Goal: Task Accomplishment & Management: Manage account settings

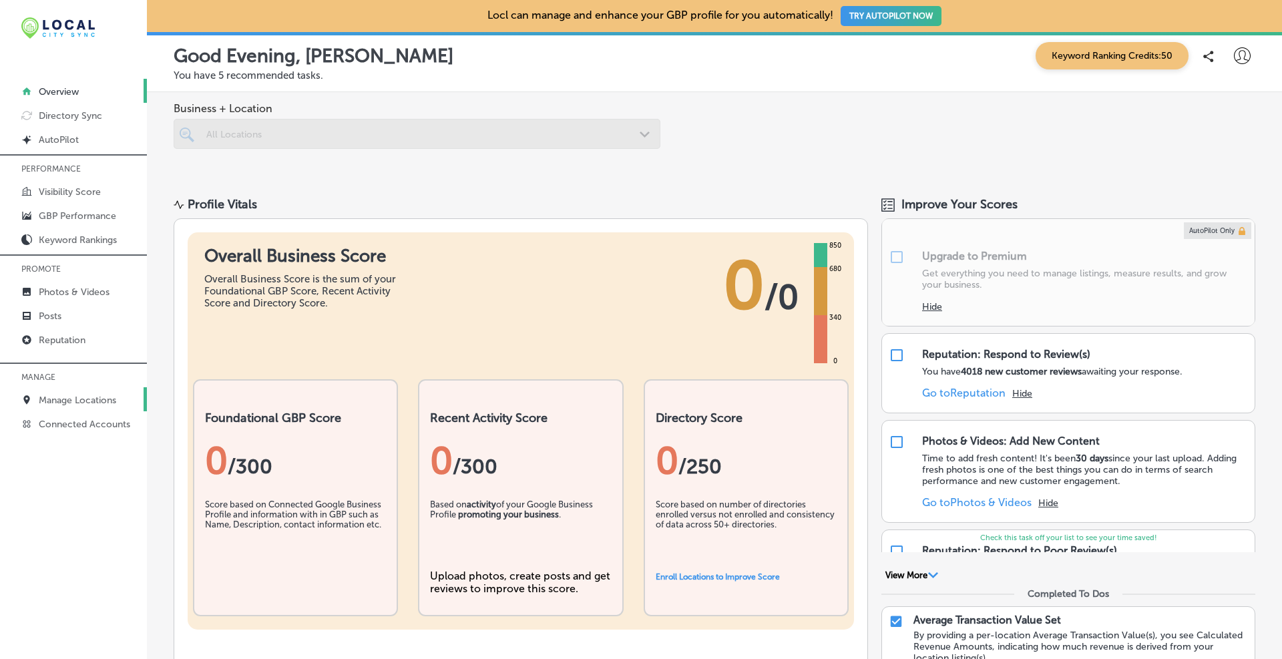
click at [52, 404] on p "Manage Locations" at bounding box center [77, 399] width 77 height 11
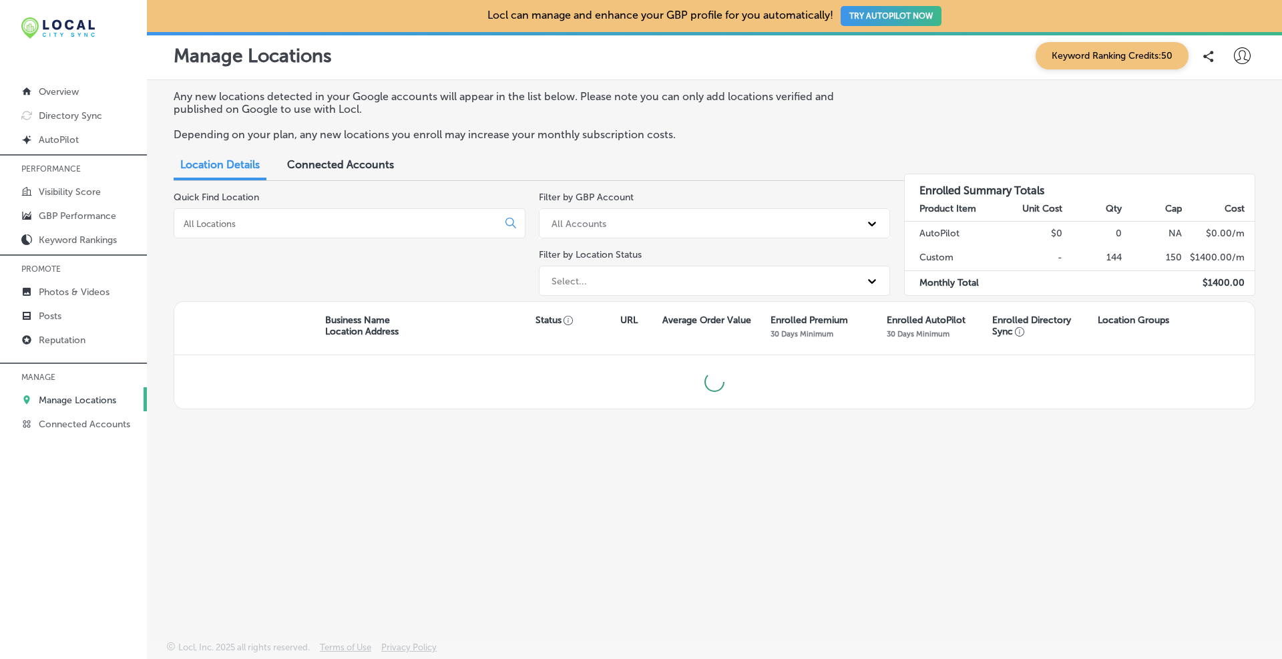
click at [587, 230] on div "All Accounts" at bounding box center [703, 223] width 316 height 22
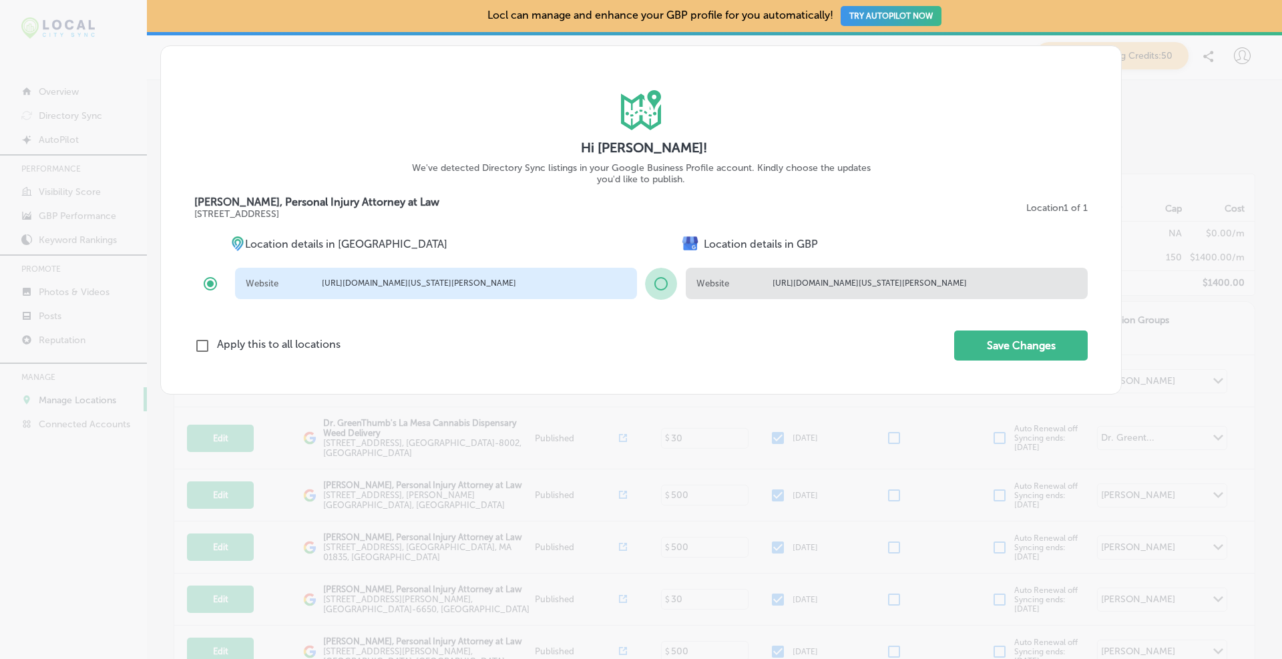
click at [663, 286] on input "radio" at bounding box center [661, 284] width 32 height 32
radio input "true"
radio input "false"
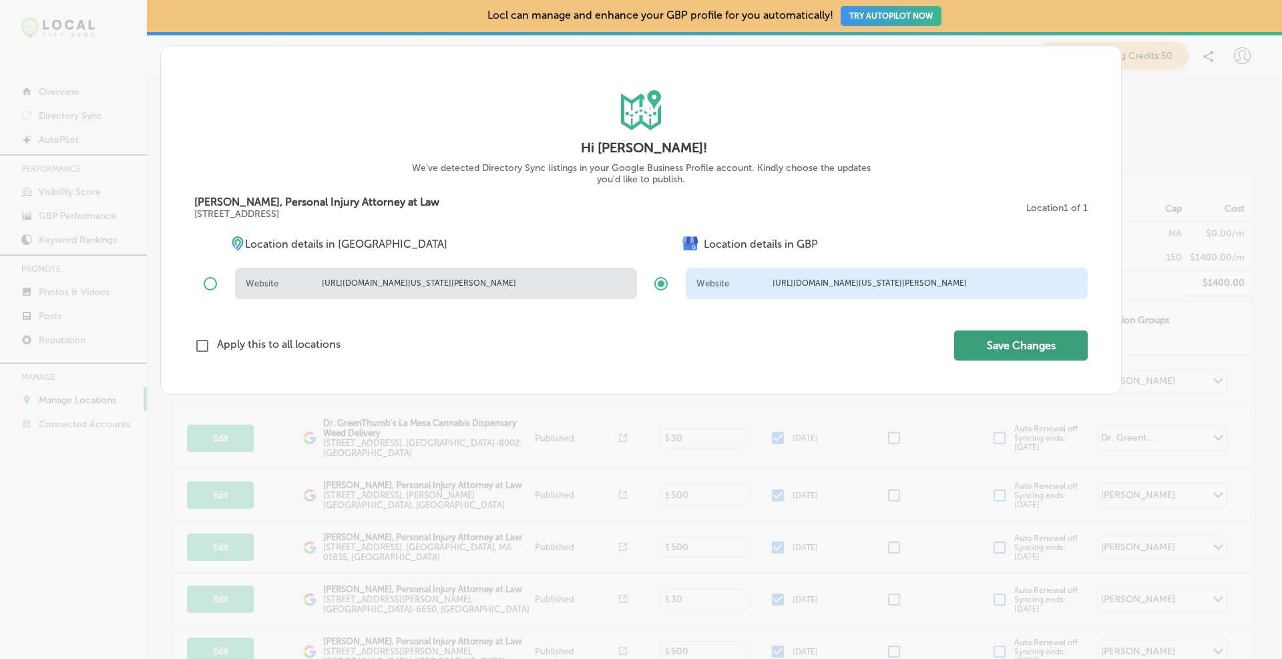
click at [999, 357] on button "Save Changes" at bounding box center [1020, 345] width 133 height 30
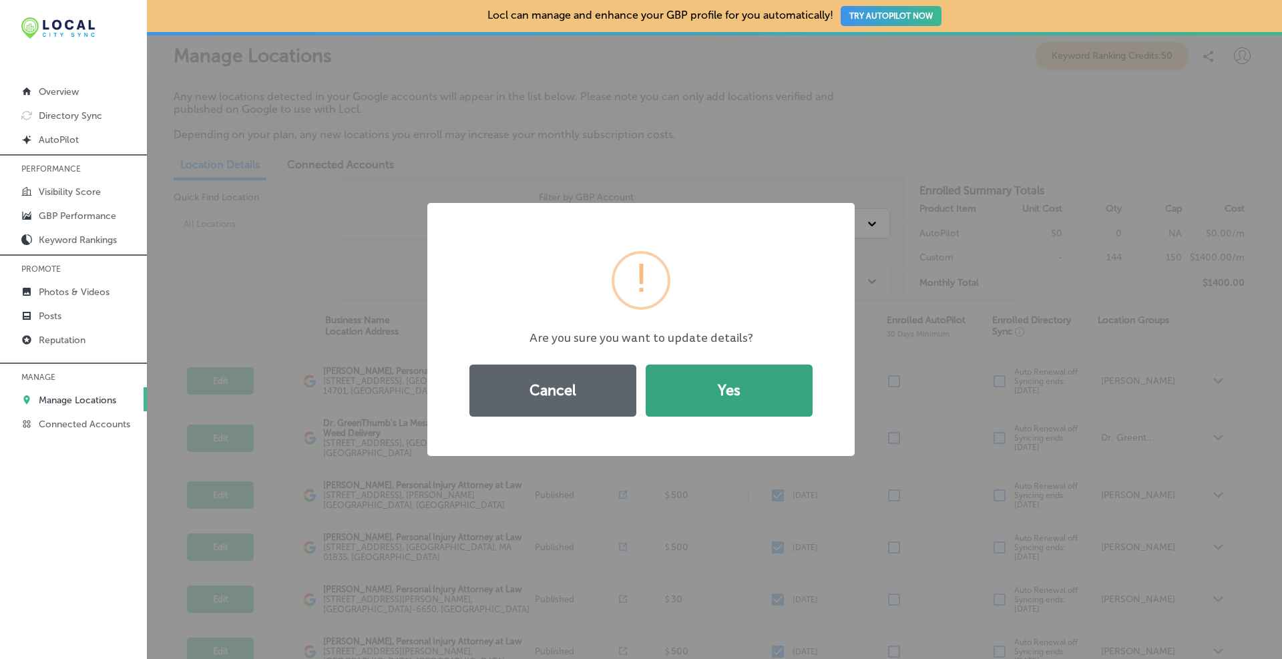
click at [770, 389] on button "Yes" at bounding box center [728, 390] width 167 height 52
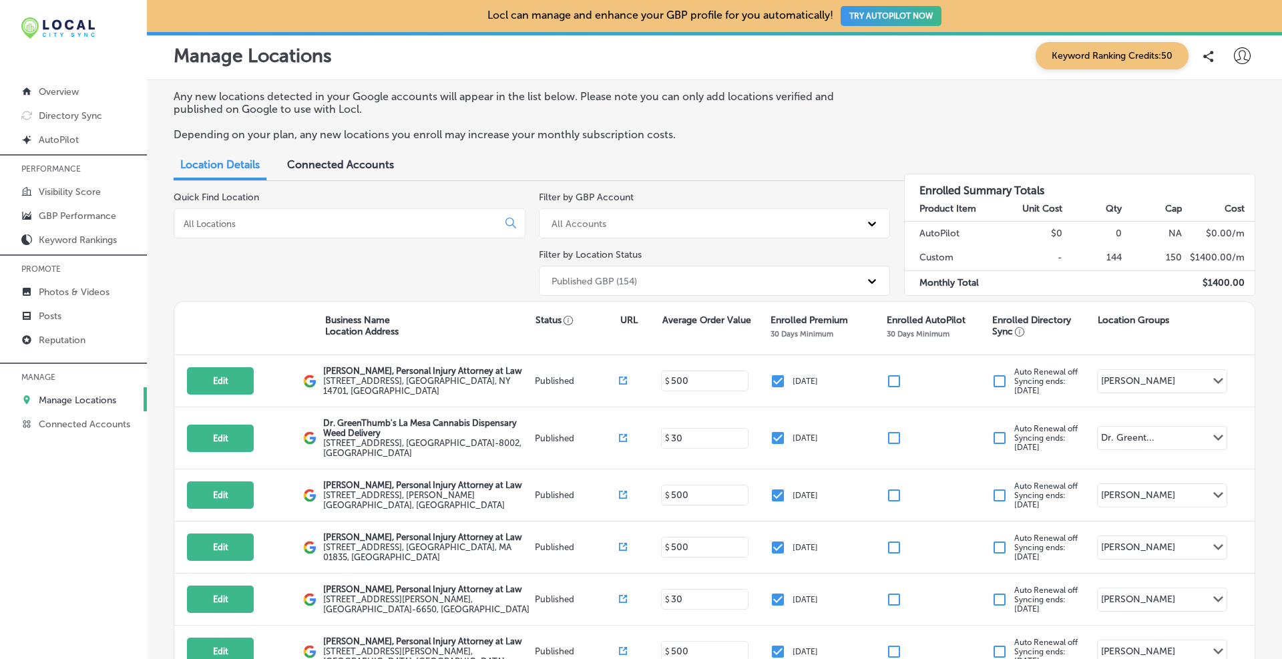
click at [275, 225] on input at bounding box center [338, 224] width 312 height 12
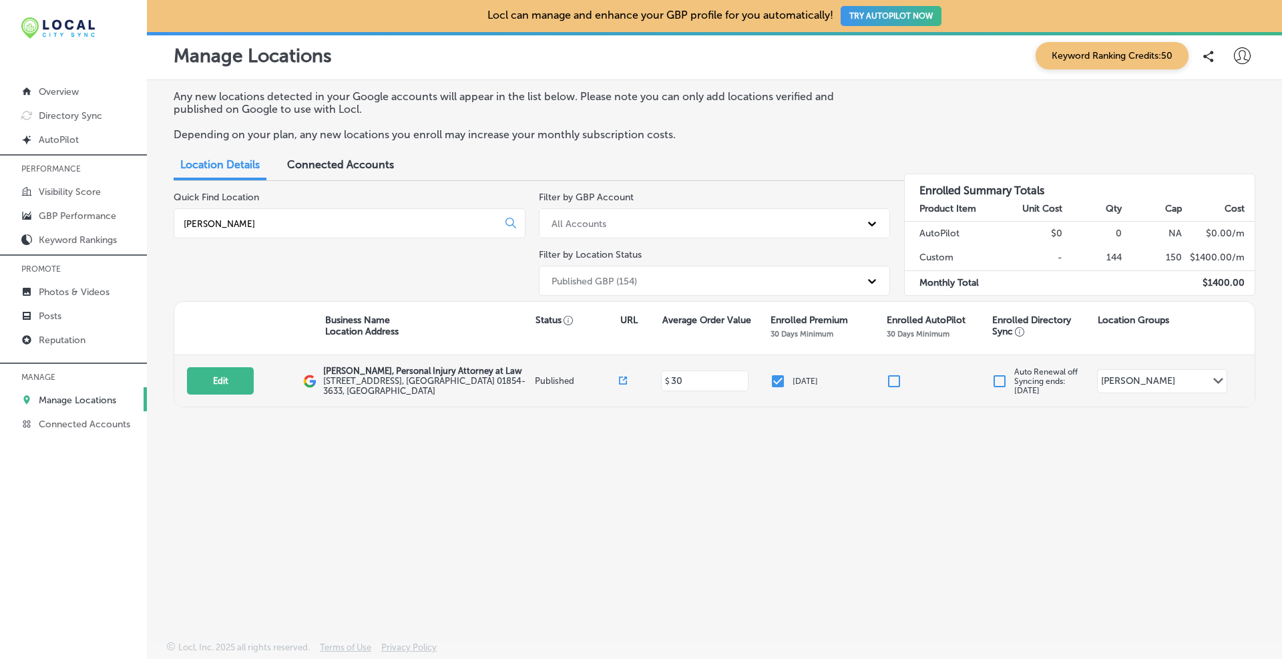
type input "[PERSON_NAME]"
click at [228, 398] on div "Edit This location is not published yet. [PERSON_NAME], Personal Injury Attorne…" at bounding box center [714, 380] width 1080 height 51
click at [230, 378] on button "Edit" at bounding box center [220, 380] width 67 height 27
select select "US"
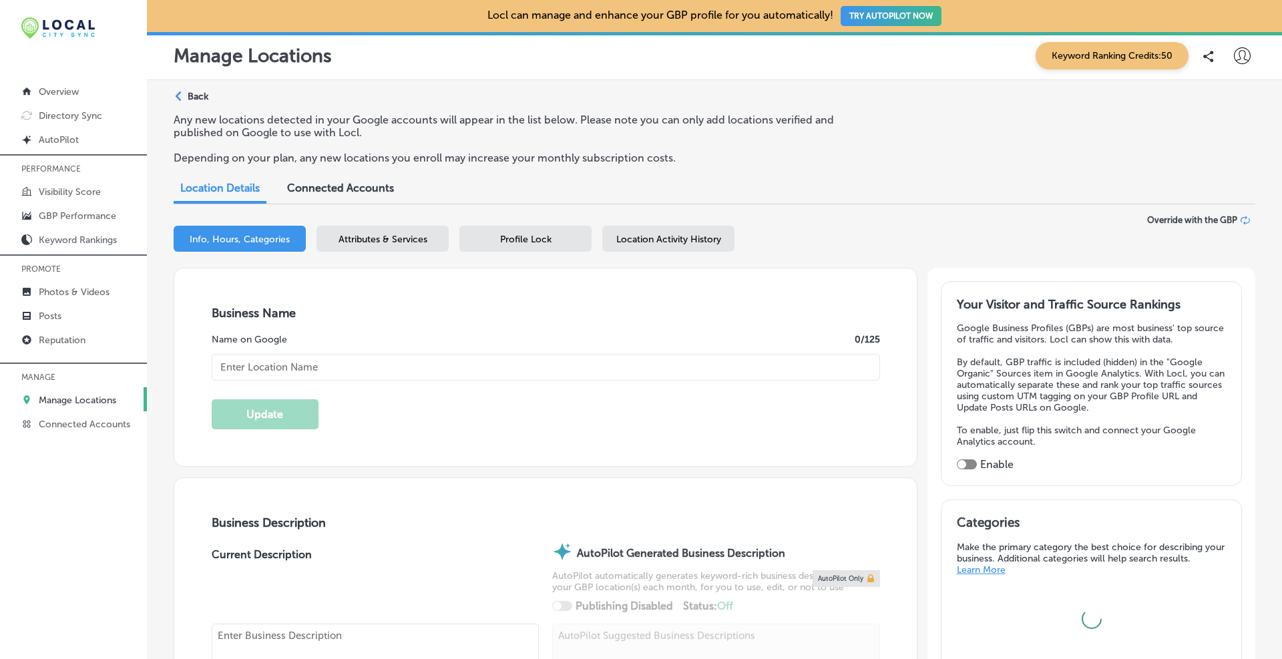
type textarea "At [PERSON_NAME], Attorney at Law, our [GEOGRAPHIC_DATA], [GEOGRAPHIC_DATA], pe…"
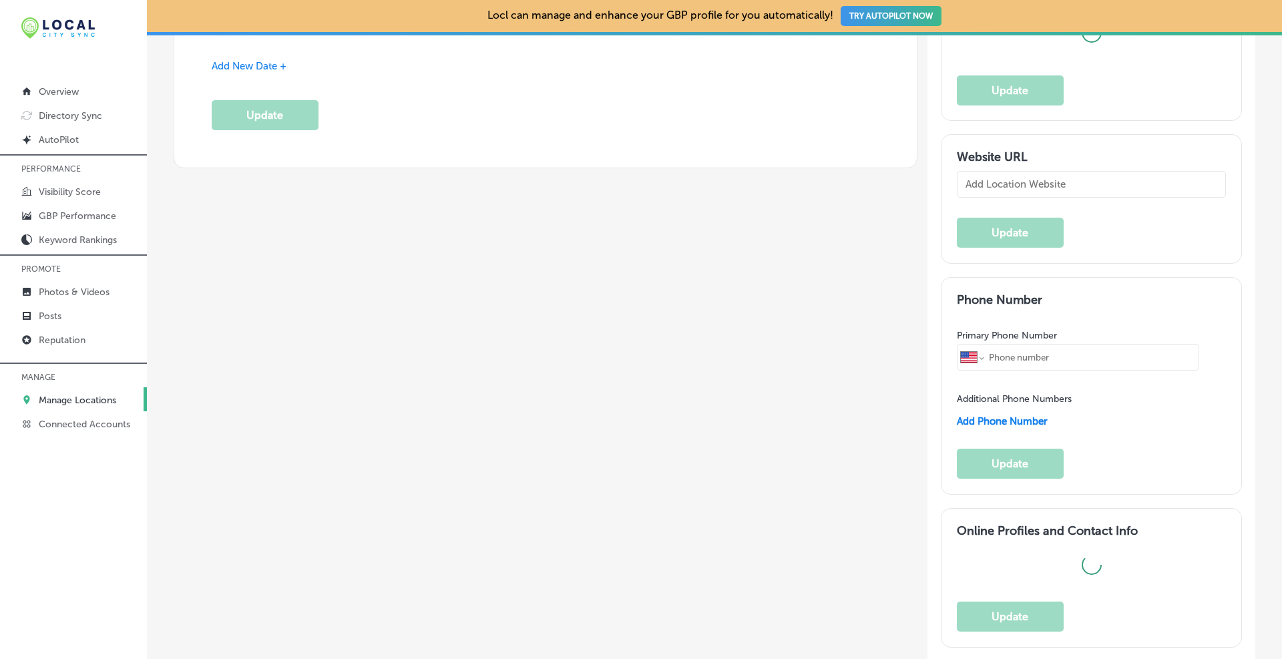
type input "[STREET_ADDRESS]"
type input "[PERSON_NAME]"
type input "01854-3633"
type input "US"
type input "[URL][DOMAIN_NAME][US_STATE][PERSON_NAME]"
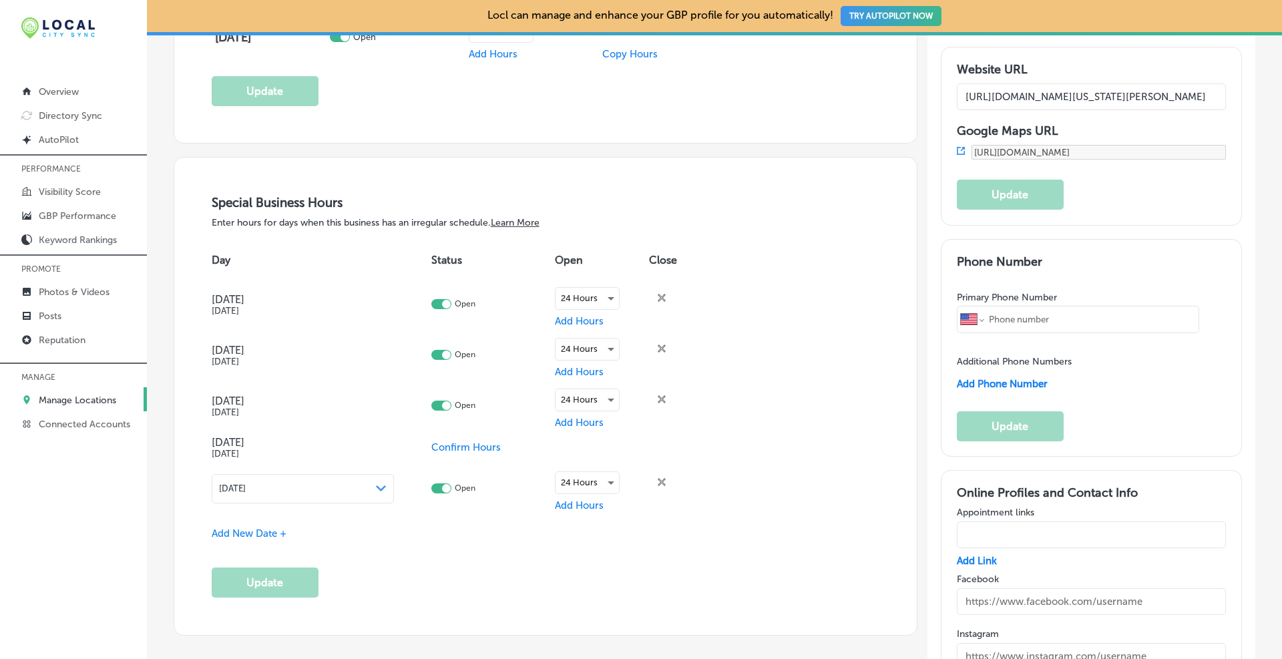
type input "[PERSON_NAME], Personal Injury Attorney at Law"
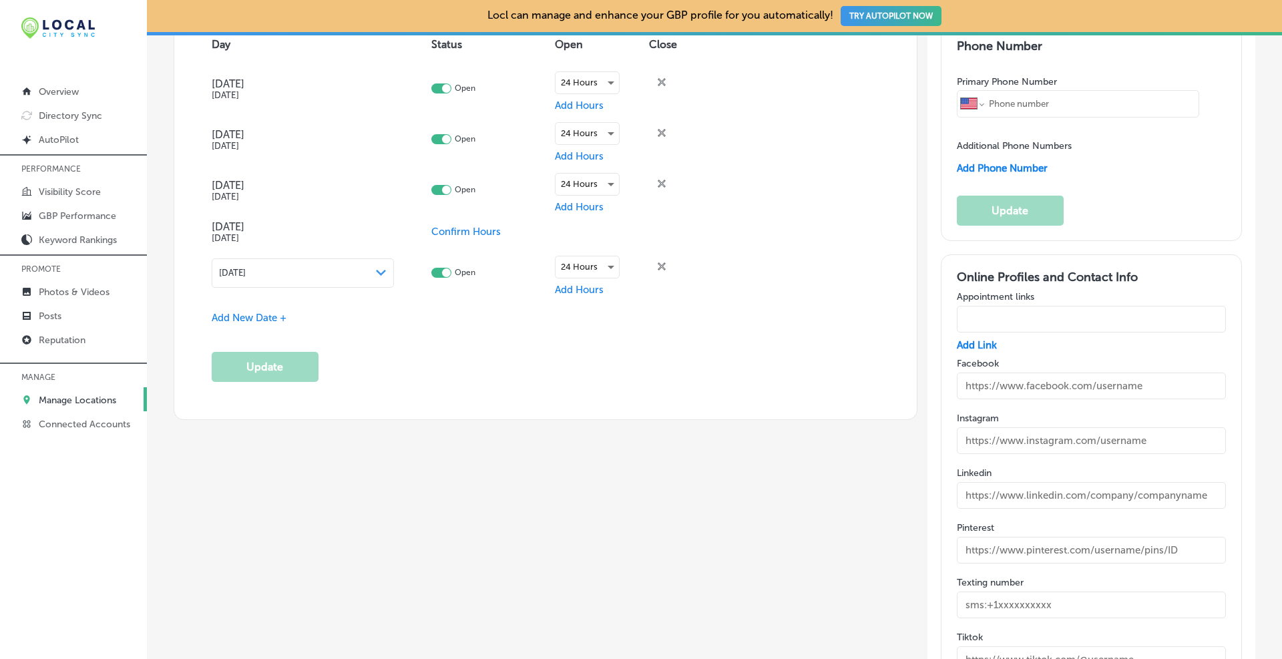
type input "[PHONE_NUMBER]"
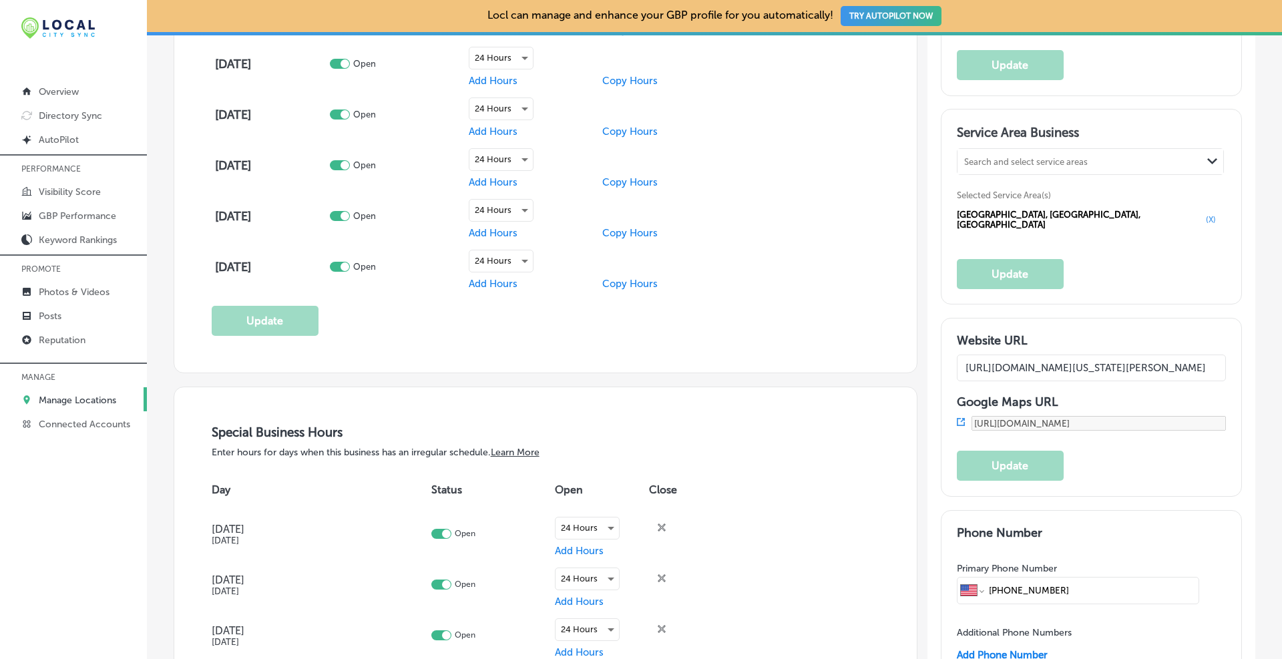
scroll to position [0, 239]
drag, startPoint x: 1066, startPoint y: 358, endPoint x: 1290, endPoint y: 352, distance: 223.7
click at [1281, 352] on html "iconmonstr-menu-thin copy Created with Sketch. Overview Directory Sync Created …" at bounding box center [641, 329] width 1282 height 659
click at [1144, 363] on input "[URL][DOMAIN_NAME][US_STATE][PERSON_NAME]" at bounding box center [1091, 367] width 270 height 27
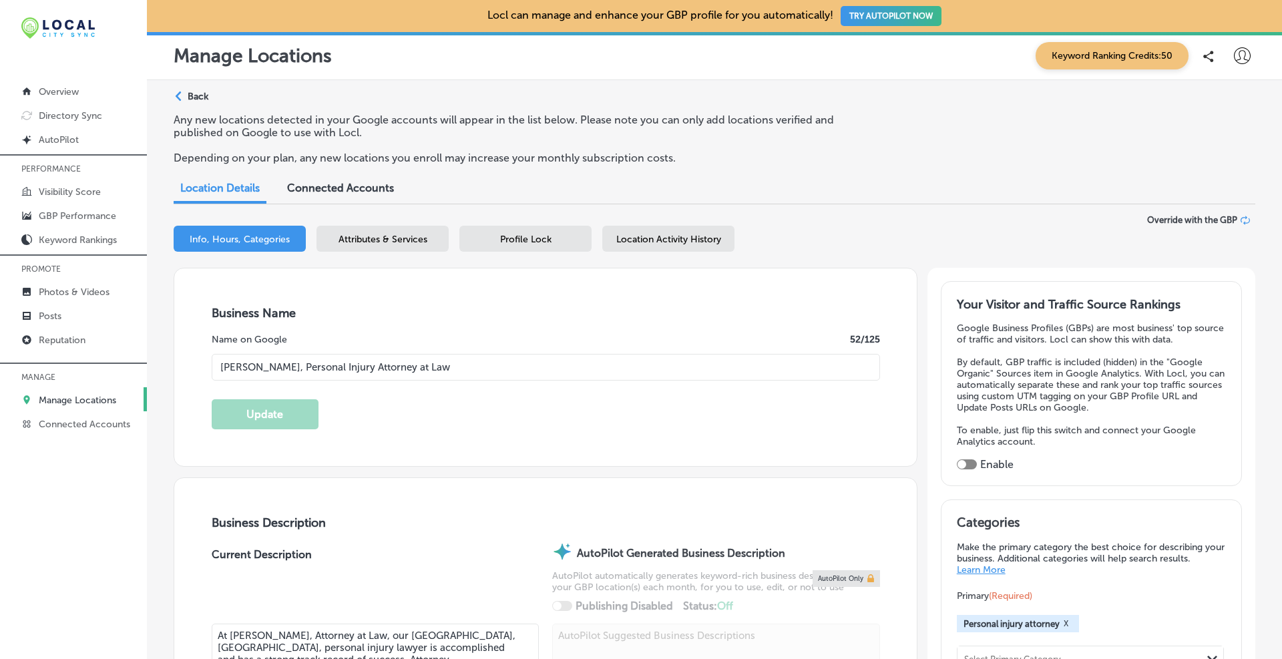
scroll to position [0, 0]
click at [1240, 218] on icon at bounding box center [1244, 220] width 9 height 9
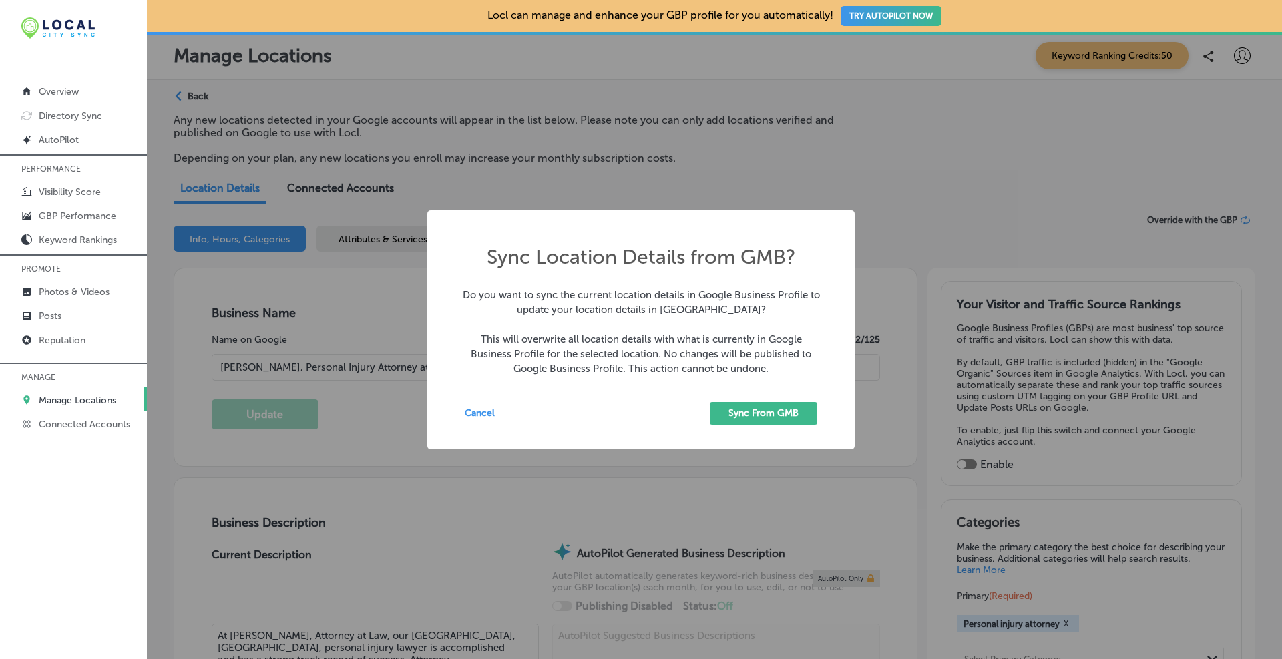
click at [776, 412] on button "Sync From GMB" at bounding box center [763, 413] width 107 height 23
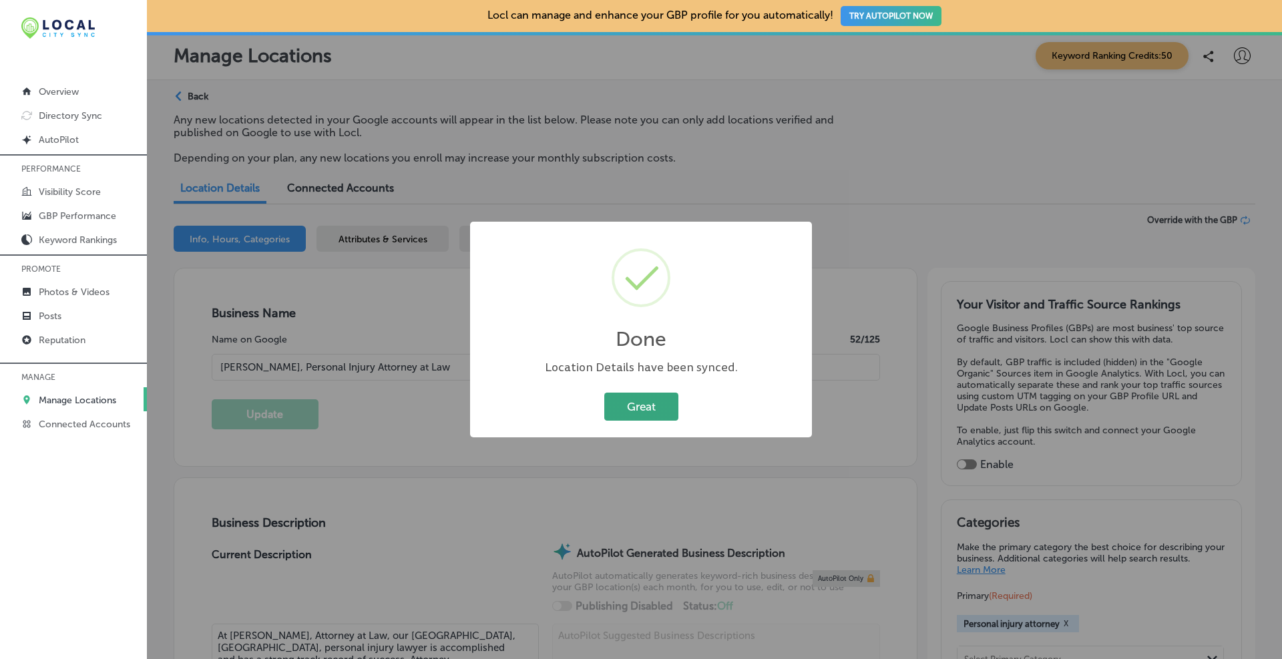
click at [677, 407] on button "Great" at bounding box center [641, 405] width 74 height 27
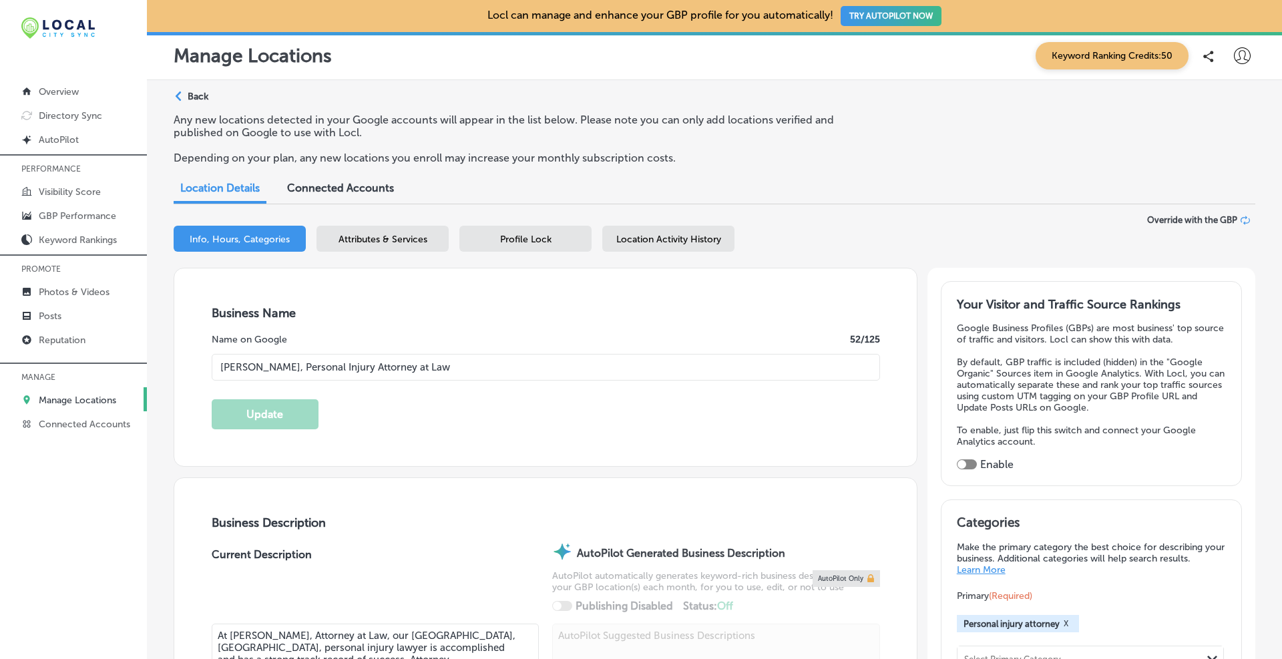
click at [67, 396] on p "Manage Locations" at bounding box center [77, 399] width 77 height 11
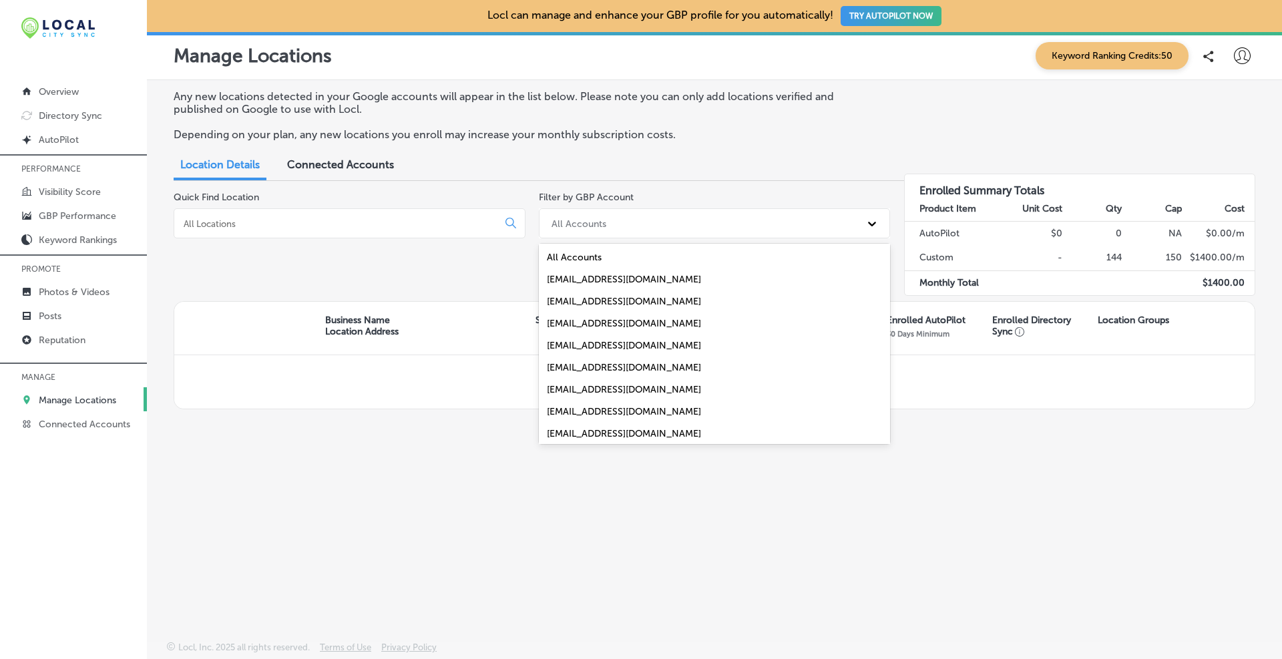
click at [627, 224] on div "All Accounts" at bounding box center [703, 223] width 316 height 22
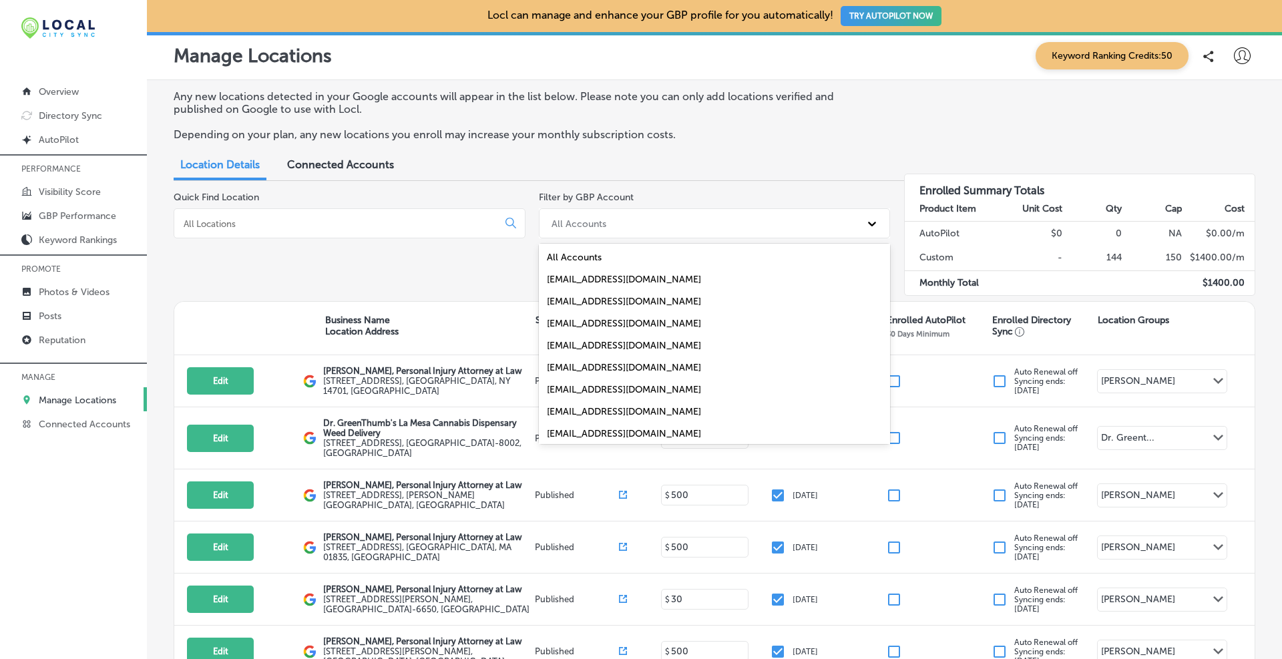
click at [607, 389] on div "[EMAIL_ADDRESS][DOMAIN_NAME]" at bounding box center [715, 389] width 352 height 22
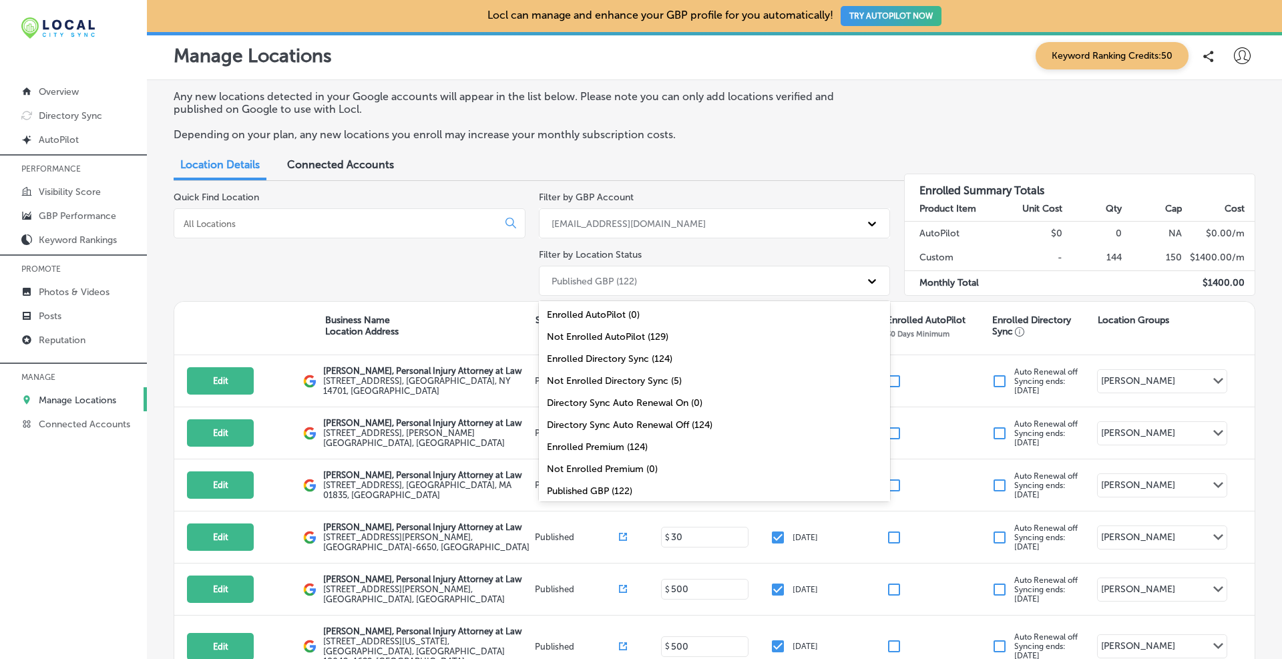
scroll to position [8, 0]
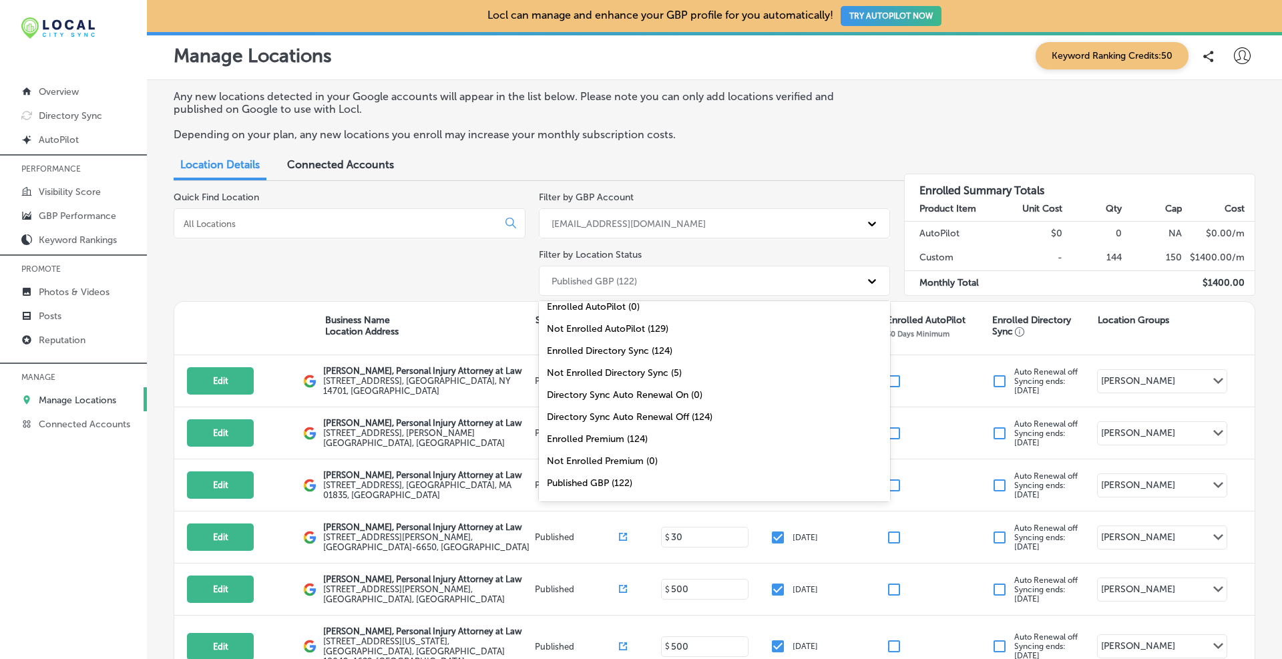
click at [638, 280] on div "Published GBP (122)" at bounding box center [703, 281] width 316 height 22
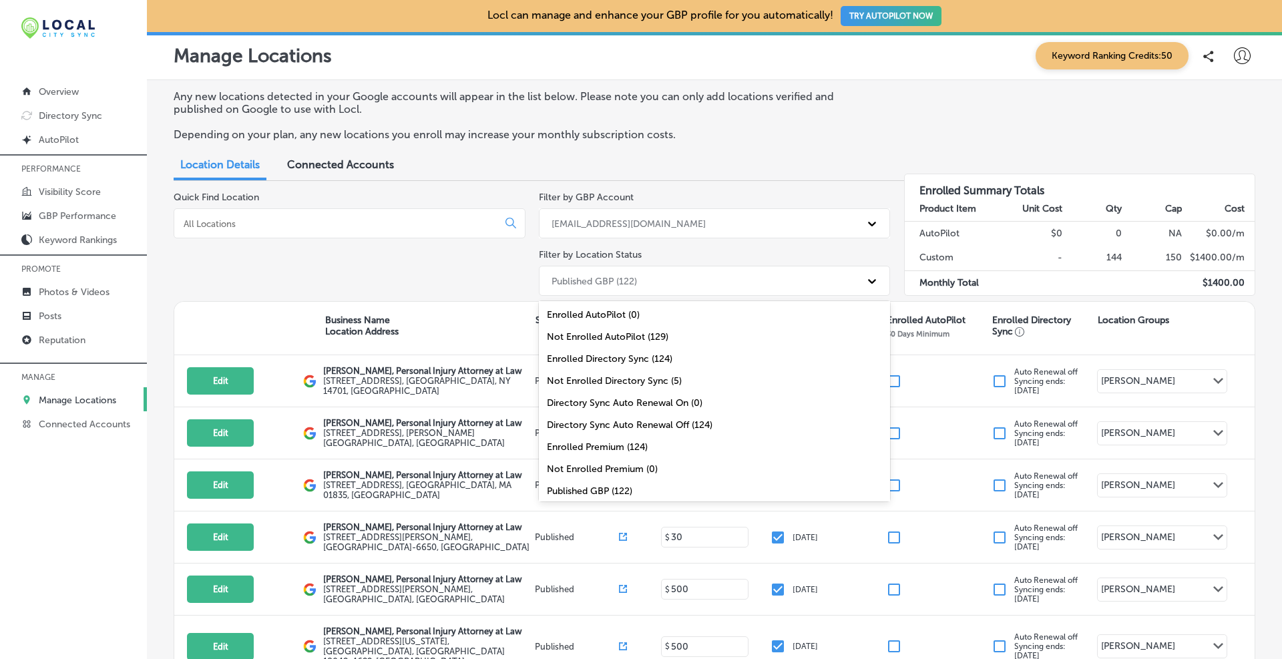
click at [593, 447] on div "Enrolled Premium (124)" at bounding box center [715, 447] width 352 height 22
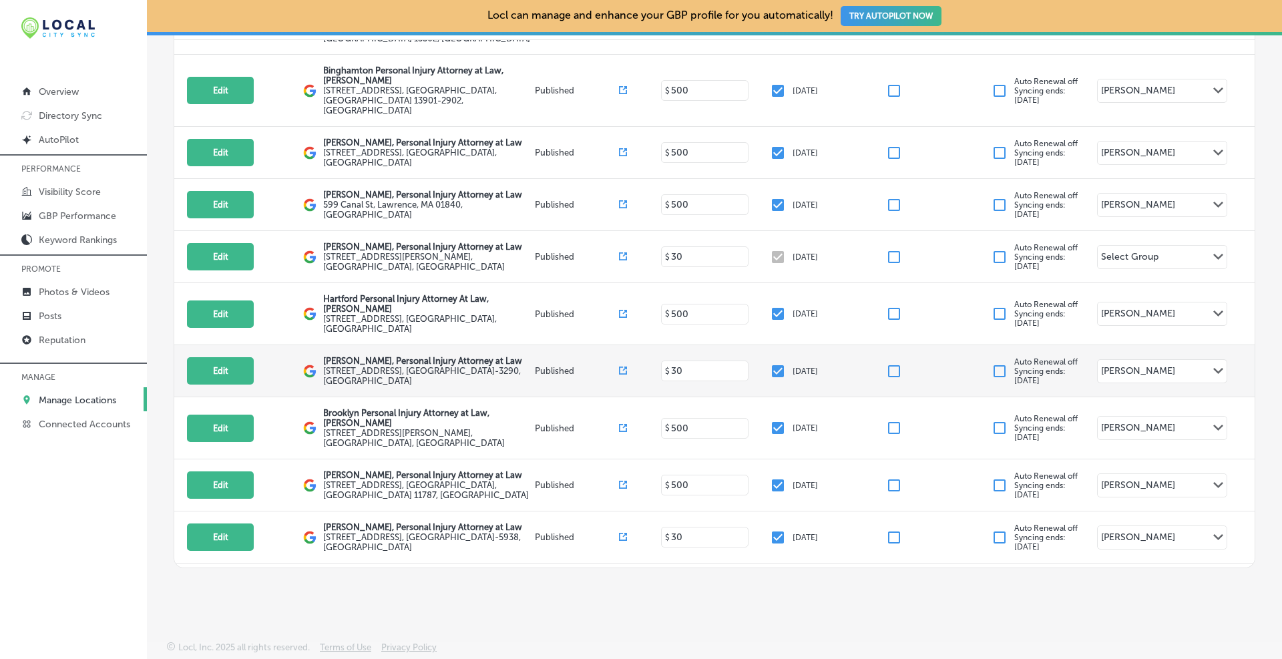
scroll to position [667, 0]
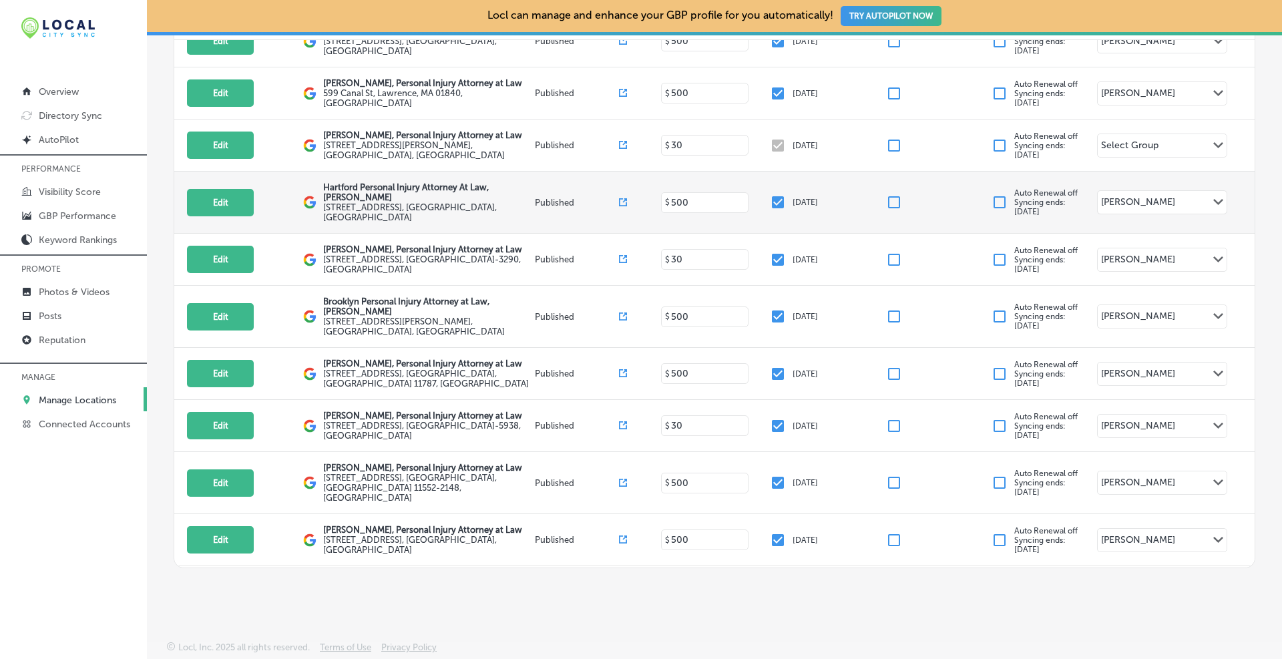
click at [1136, 196] on div "[PERSON_NAME]" at bounding box center [1138, 203] width 74 height 15
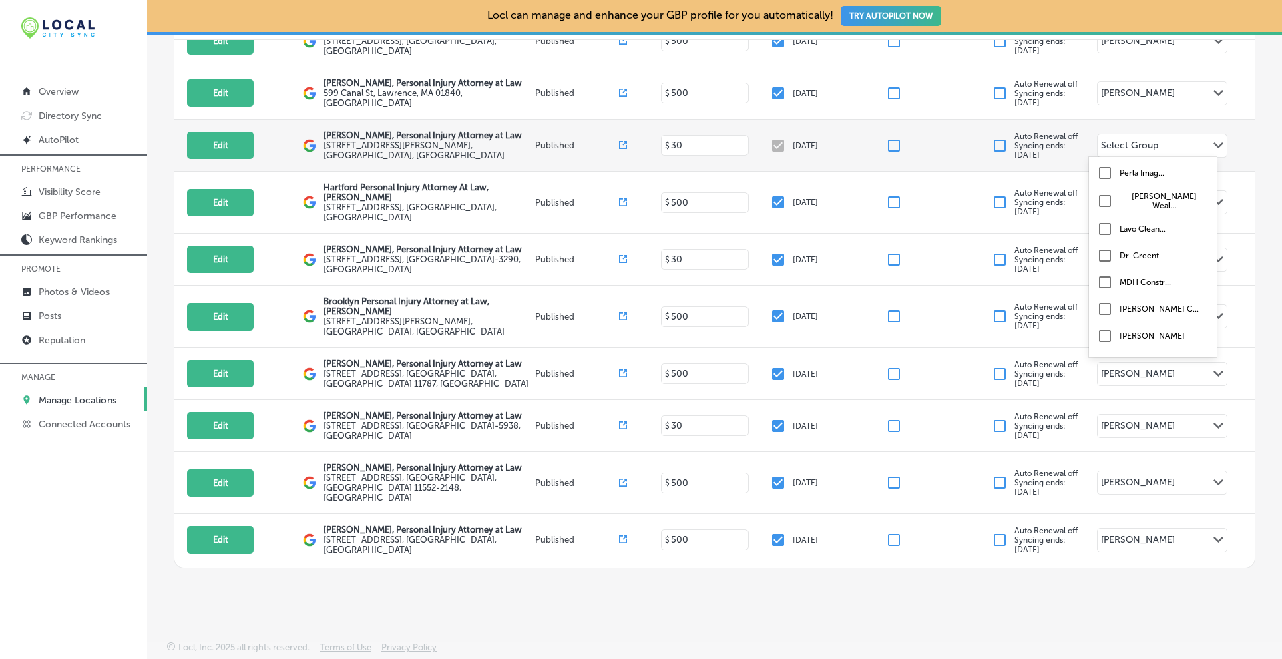
click at [1128, 148] on div "Select Group" at bounding box center [1129, 147] width 57 height 15
click at [1102, 329] on input "checkbox" at bounding box center [1105, 336] width 16 height 16
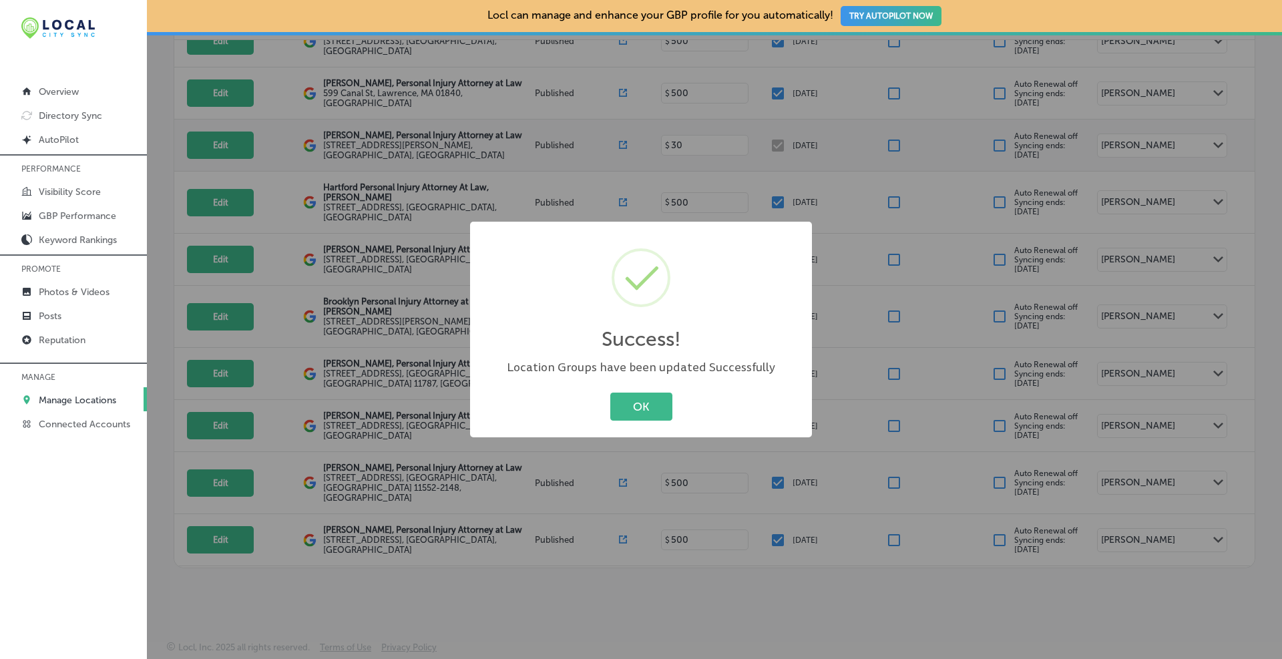
drag, startPoint x: 660, startPoint y: 409, endPoint x: 679, endPoint y: 394, distance: 24.2
click at [660, 408] on button "OK" at bounding box center [641, 405] width 62 height 27
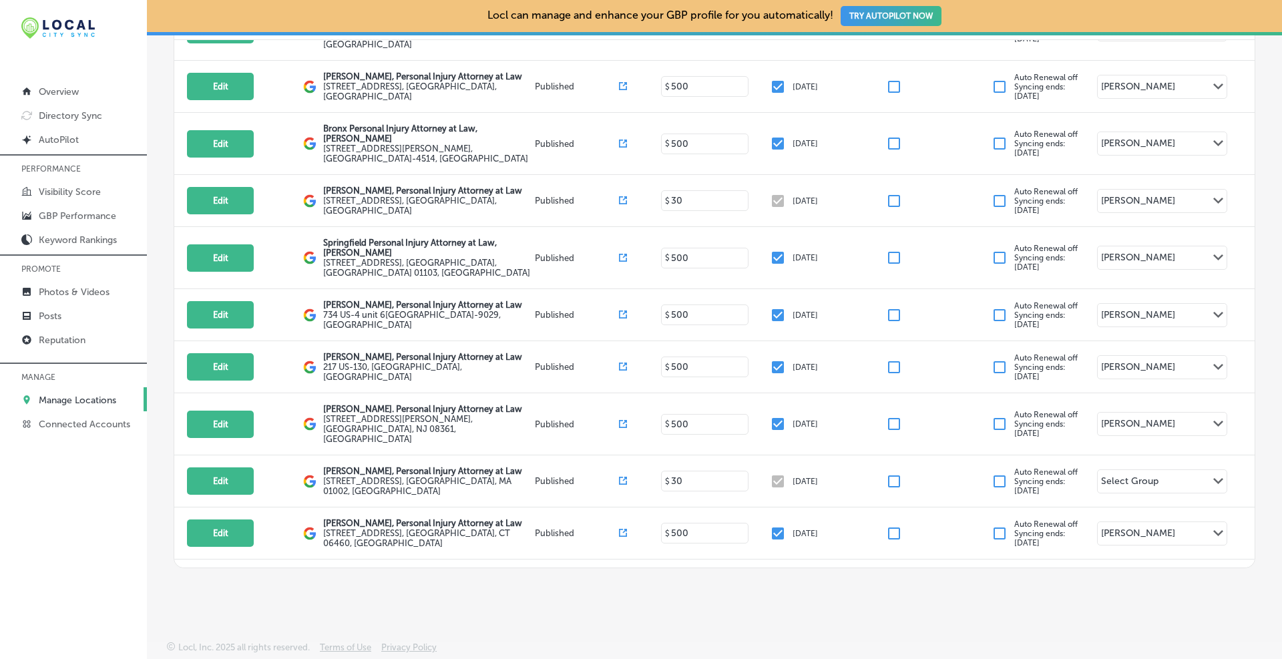
scroll to position [2528, 0]
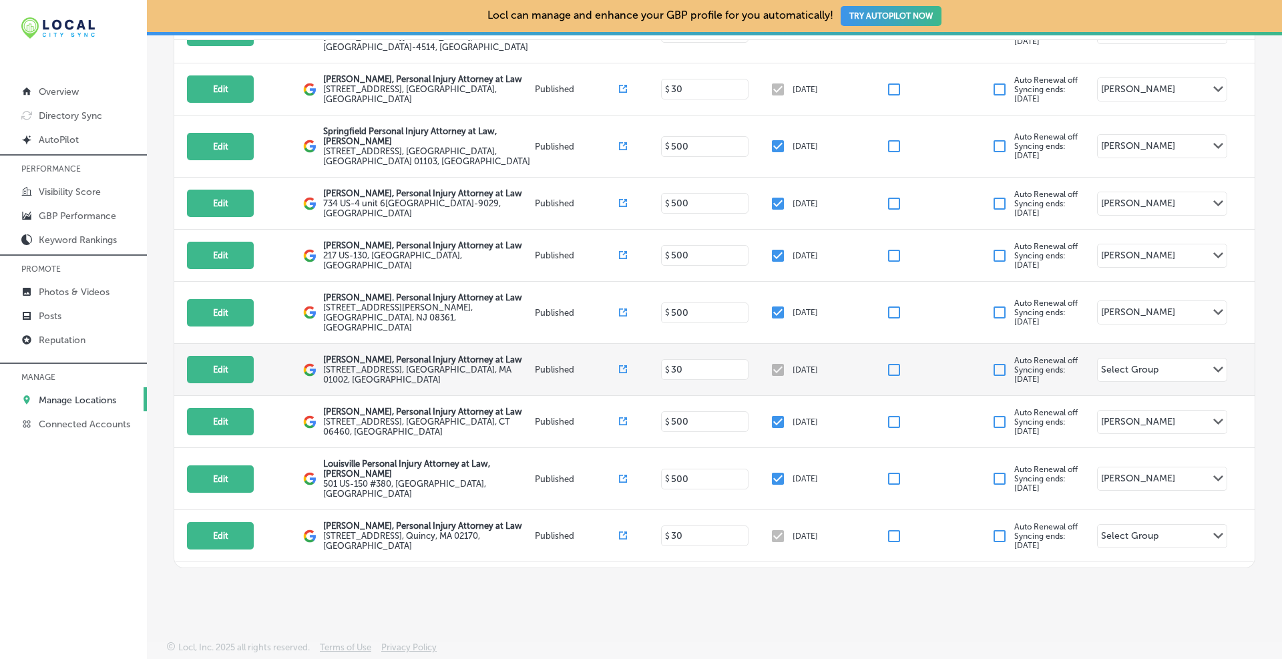
click at [1160, 358] on div "Select Group Path Created with Sketch." at bounding box center [1161, 369] width 129 height 23
click at [1106, 423] on input "checkbox" at bounding box center [1105, 430] width 16 height 16
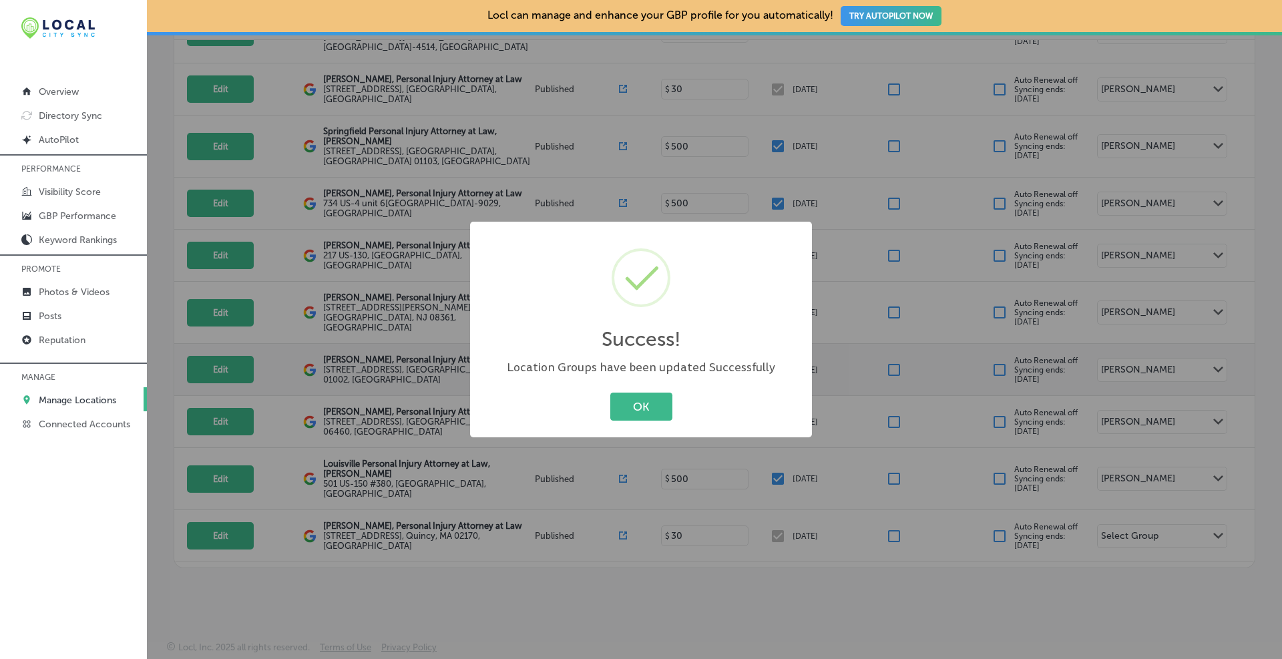
click at [1126, 378] on div "Success! × Location Groups have been updated Successfully OK Cancel" at bounding box center [641, 329] width 1282 height 659
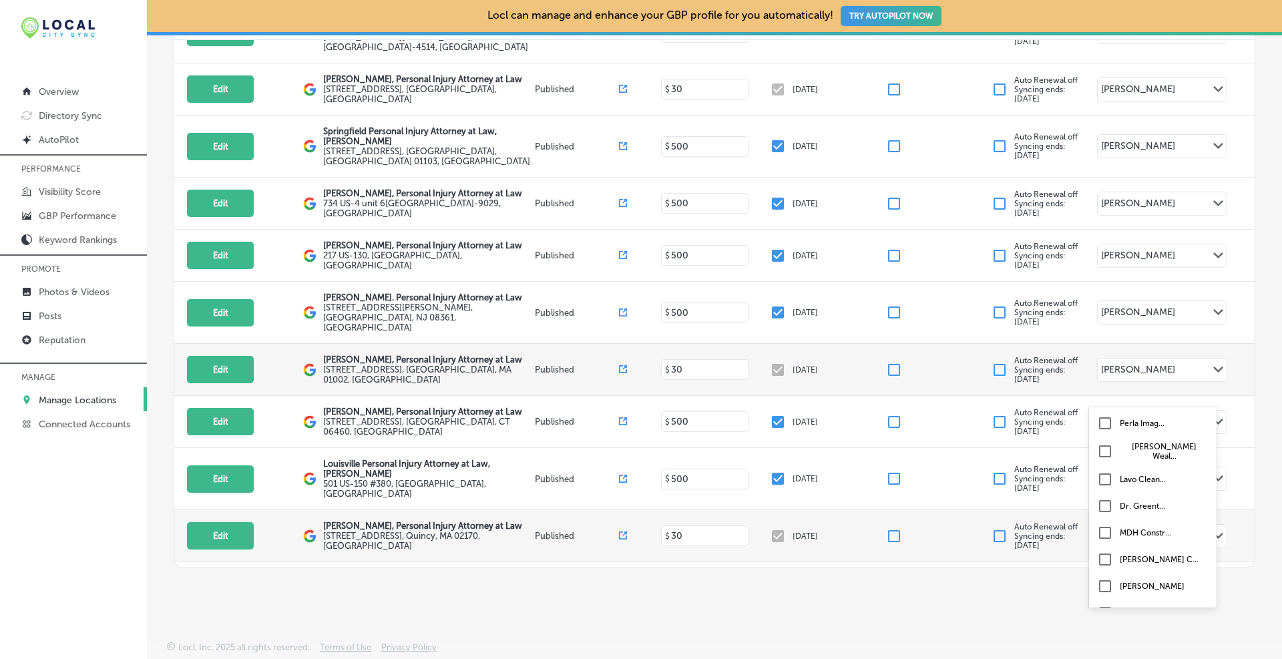
click at [1127, 530] on div "Select Group" at bounding box center [1129, 537] width 57 height 15
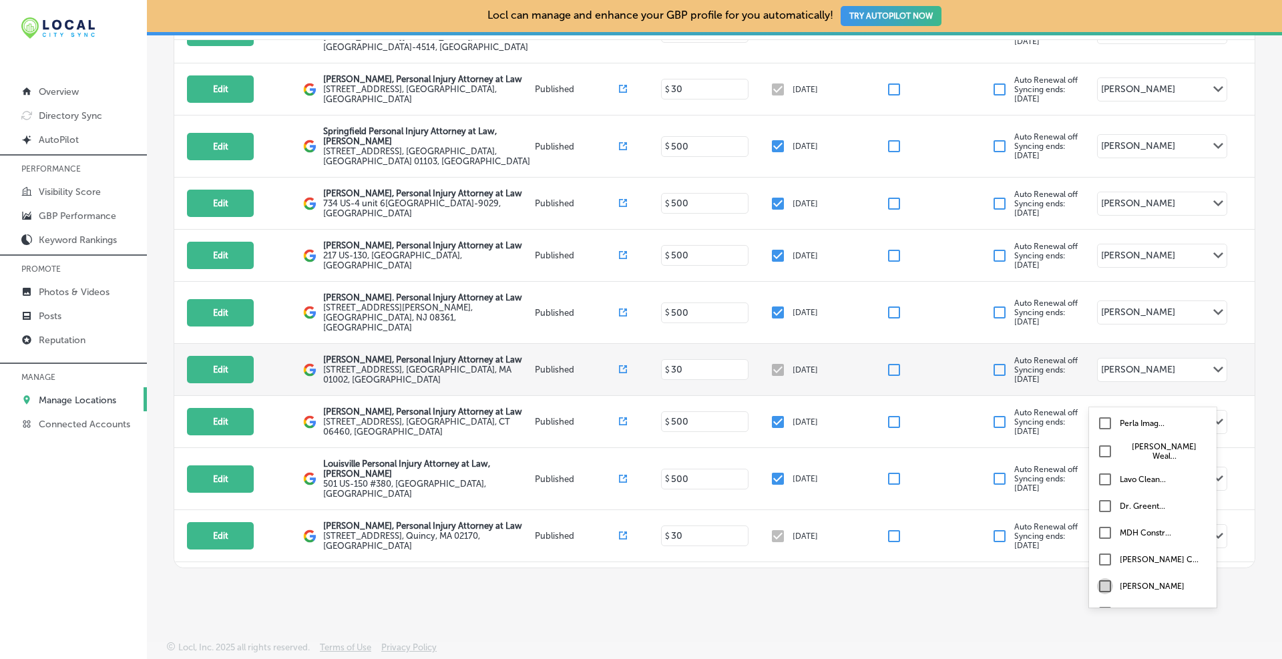
click at [1105, 581] on input "checkbox" at bounding box center [1105, 586] width 16 height 16
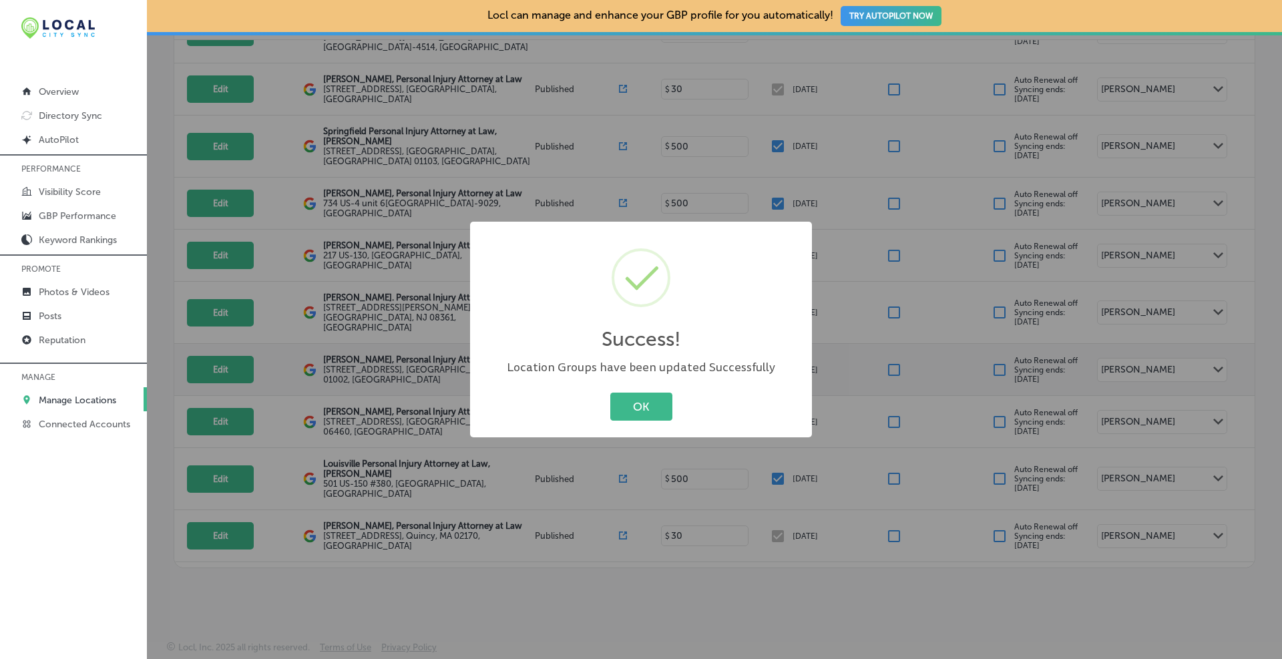
click at [1205, 360] on div "Success! × Location Groups have been updated Successfully OK Cancel" at bounding box center [641, 329] width 1282 height 659
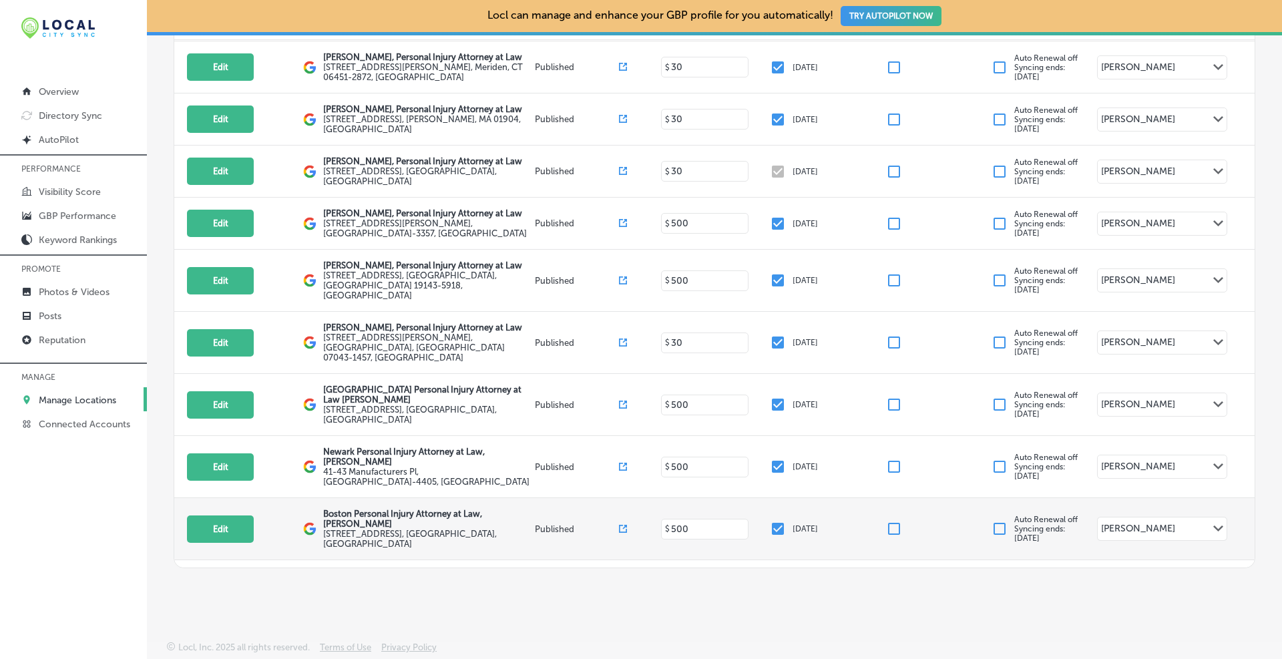
scroll to position [6338, 0]
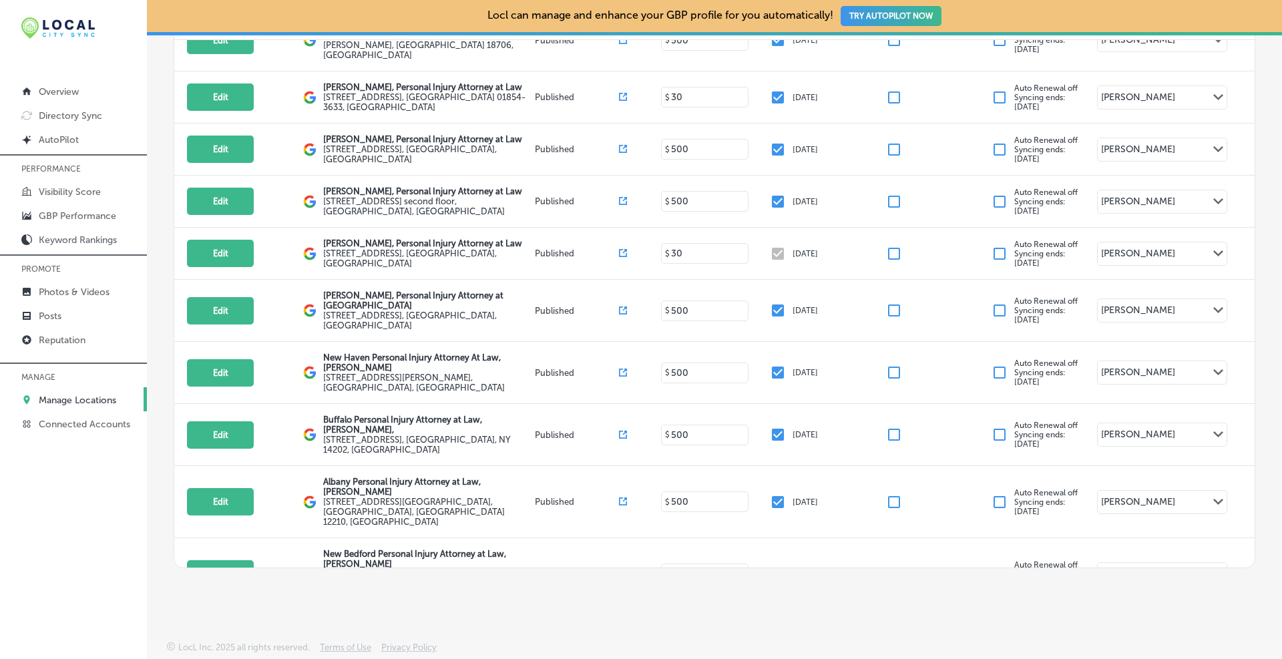
click at [880, 601] on div "Locl can manage and enhance your GBP profile for you automatically! TRY AUTOPIL…" at bounding box center [714, 329] width 1135 height 659
click at [878, 601] on div "Locl can manage and enhance your GBP profile for you automatically! TRY AUTOPIL…" at bounding box center [714, 329] width 1135 height 659
click at [881, 601] on div "Locl can manage and enhance your GBP profile for you automatically! TRY AUTOPIL…" at bounding box center [714, 329] width 1135 height 659
click at [1035, 567] on div "Business Name Location Address Status URL Average Order Value Enrolled Premium …" at bounding box center [714, 277] width 1081 height 582
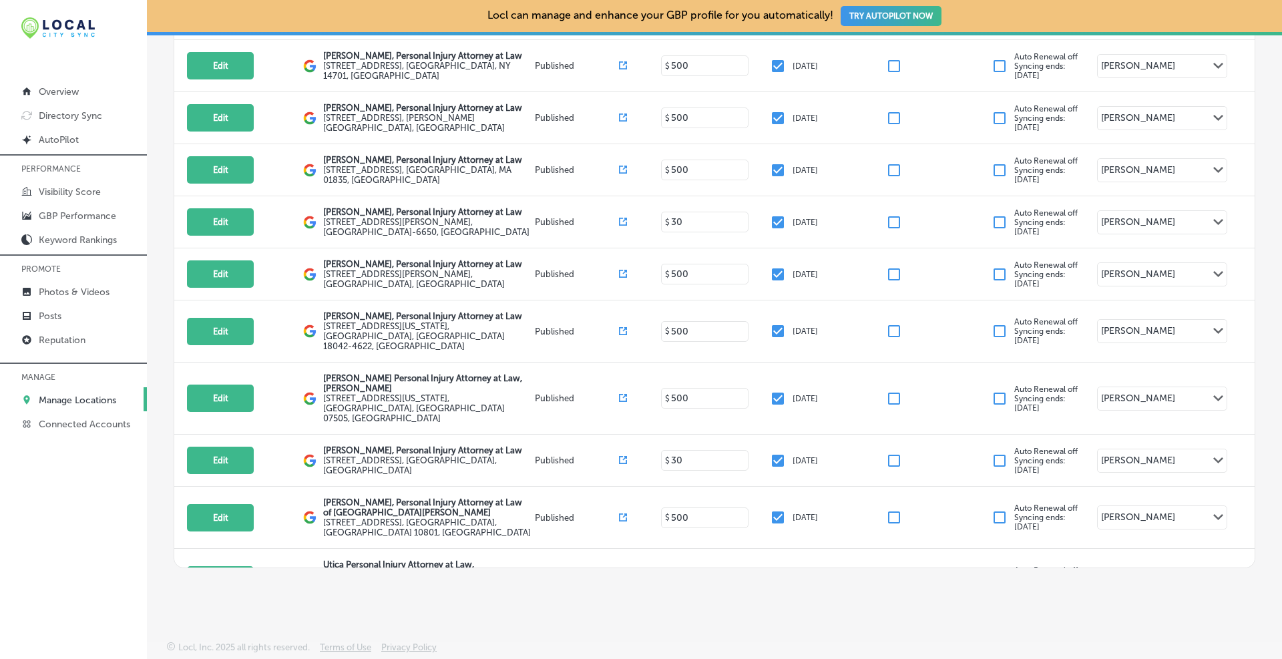
scroll to position [0, 0]
